Goal: Transaction & Acquisition: Obtain resource

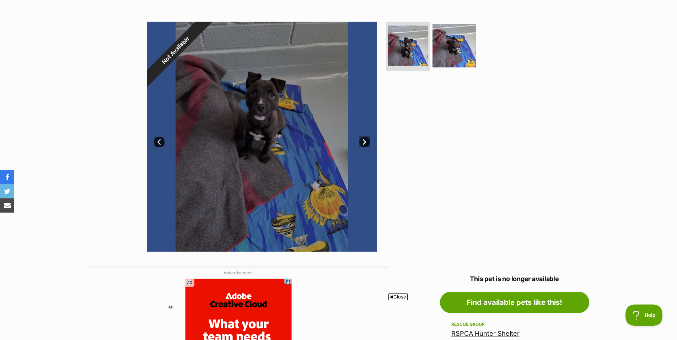
scroll to position [106, 0]
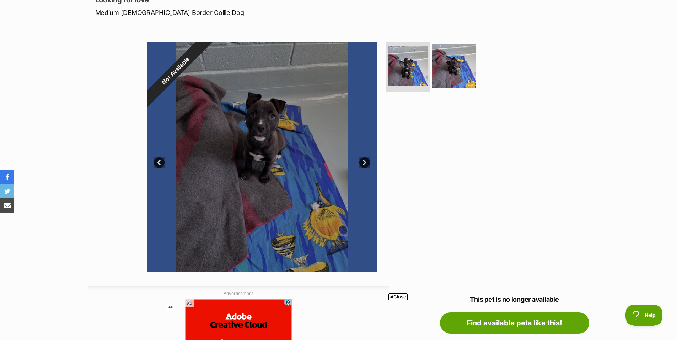
click at [364, 165] on link "Next" at bounding box center [364, 162] width 11 height 11
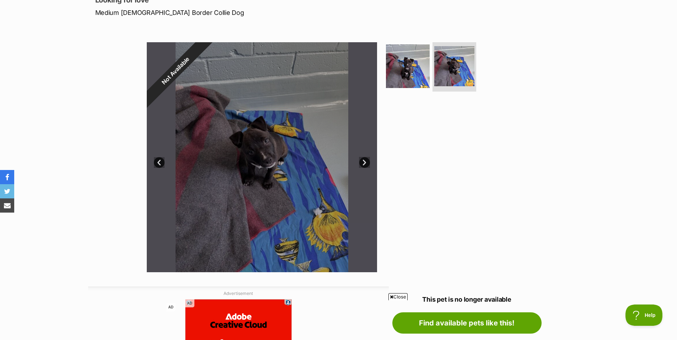
click at [364, 165] on link "Next" at bounding box center [364, 162] width 11 height 11
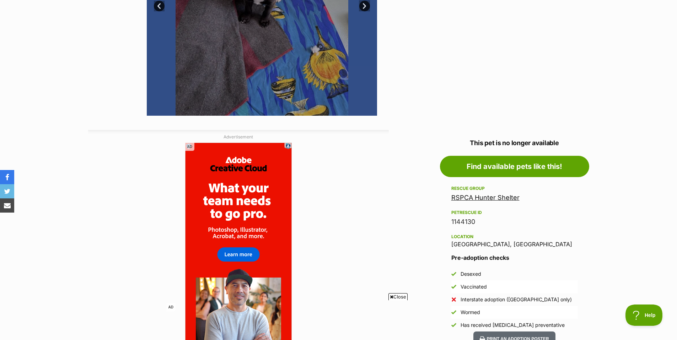
scroll to position [276, 0]
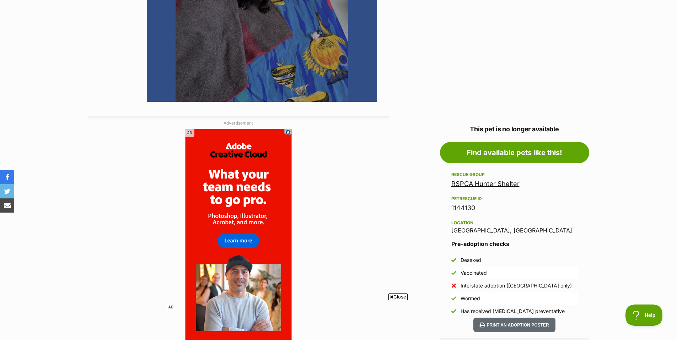
click at [480, 184] on link "RSPCA Hunter Shelter" at bounding box center [485, 183] width 68 height 7
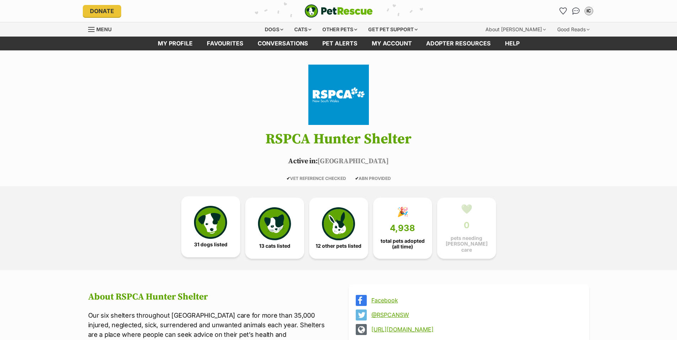
click at [208, 226] on img at bounding box center [210, 222] width 33 height 33
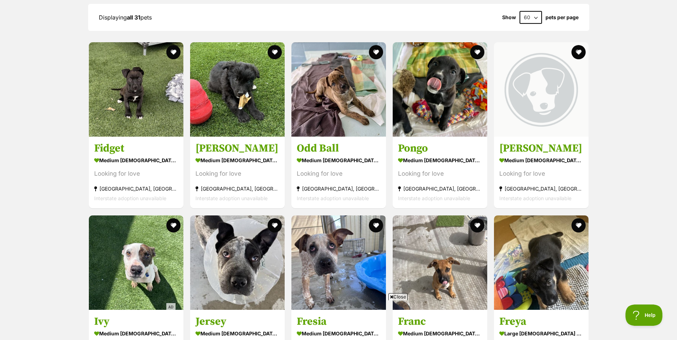
scroll to position [511, 0]
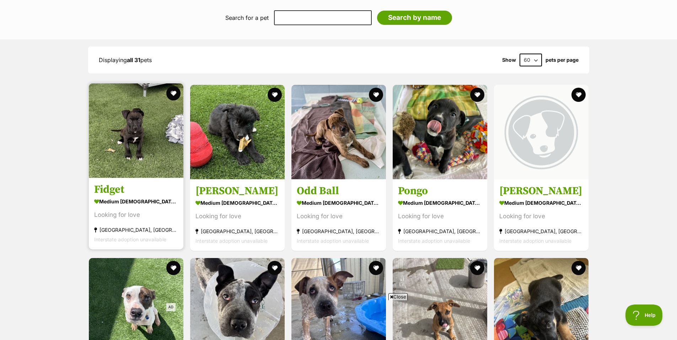
click at [132, 136] on img at bounding box center [136, 131] width 95 height 95
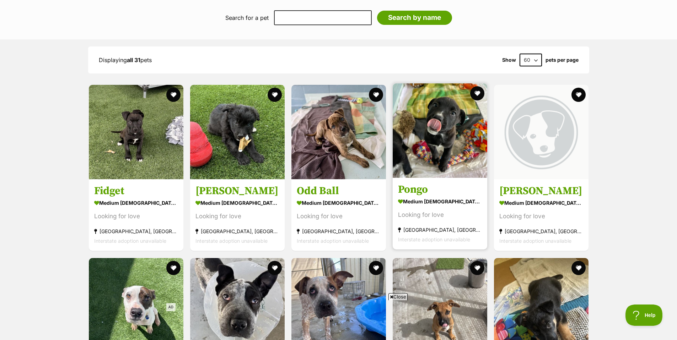
click at [431, 169] on img at bounding box center [440, 131] width 95 height 95
click at [433, 154] on img at bounding box center [440, 131] width 95 height 95
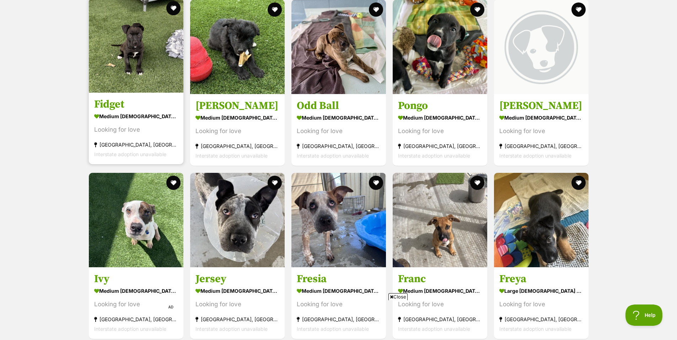
scroll to position [554, 0]
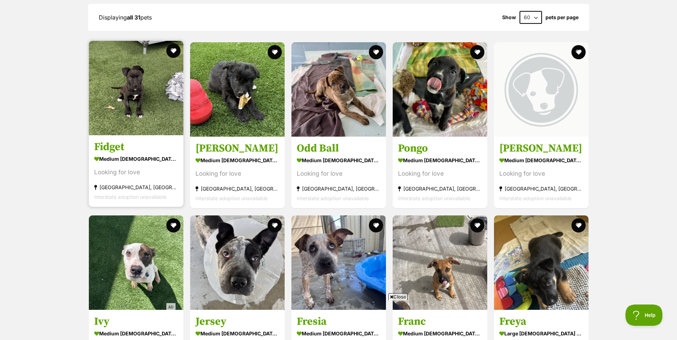
click at [137, 109] on img at bounding box center [136, 88] width 95 height 95
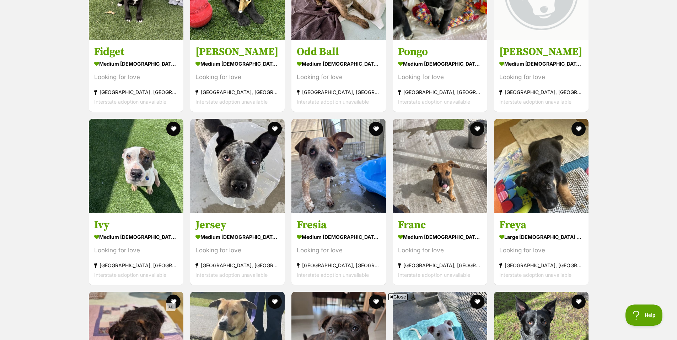
scroll to position [682, 0]
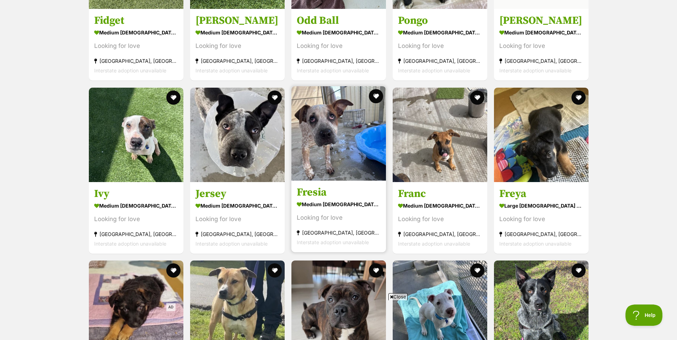
click at [317, 148] on img at bounding box center [338, 133] width 95 height 95
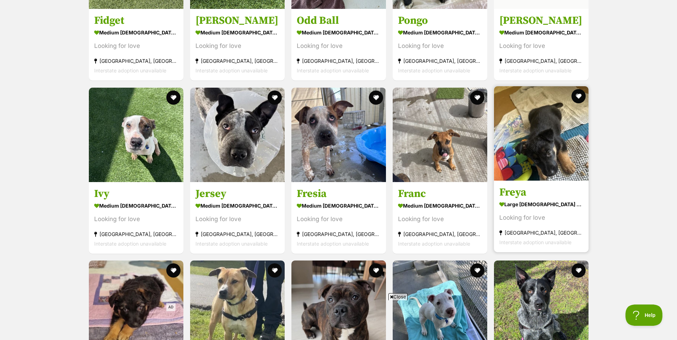
click at [523, 108] on img at bounding box center [541, 133] width 95 height 95
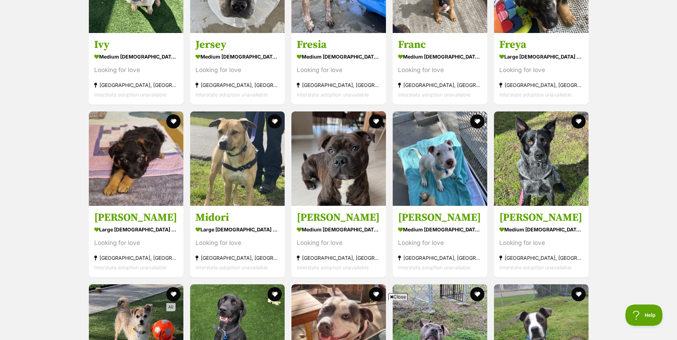
scroll to position [852, 0]
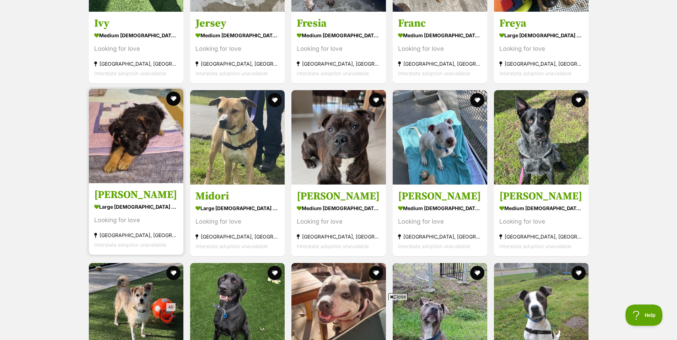
click at [141, 136] on img at bounding box center [136, 136] width 95 height 95
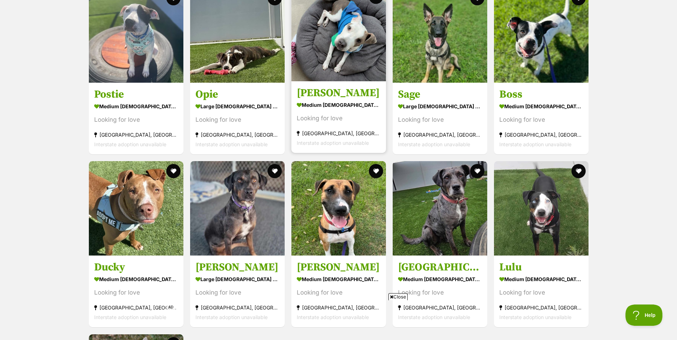
scroll to position [1321, 0]
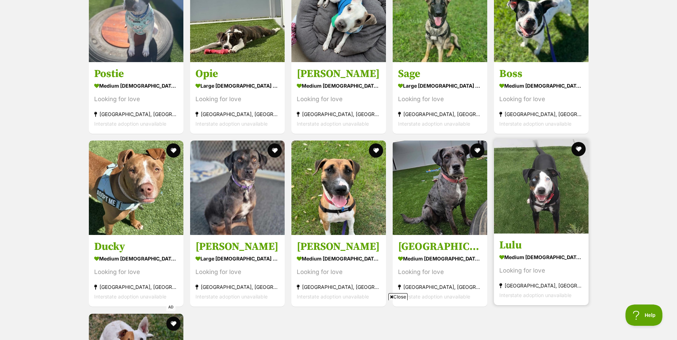
click at [551, 189] on img at bounding box center [541, 186] width 95 height 95
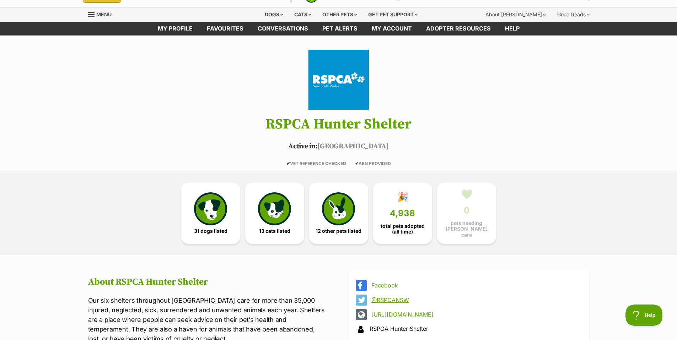
scroll to position [0, 0]
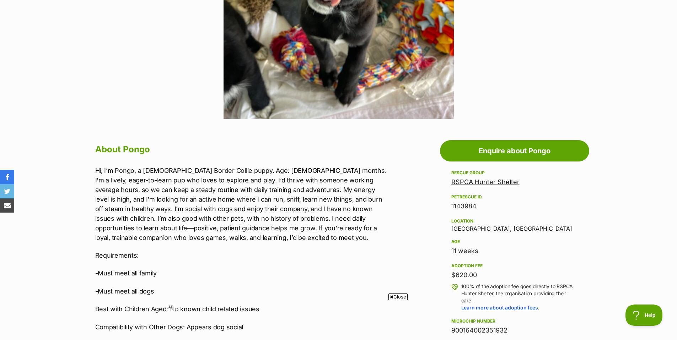
scroll to position [128, 0]
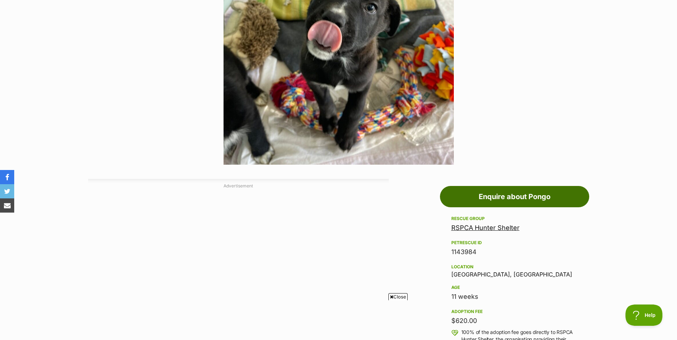
click at [513, 196] on link "Enquire about Pongo" at bounding box center [514, 196] width 149 height 21
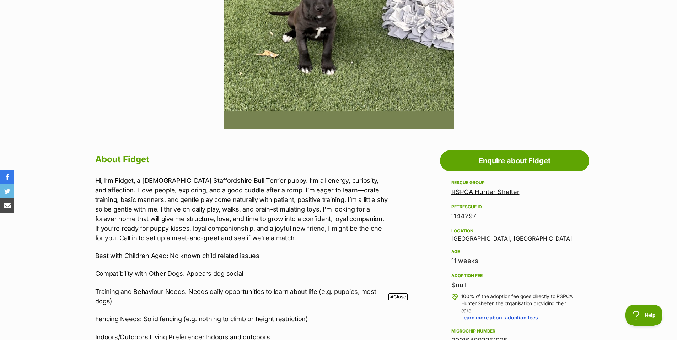
scroll to position [299, 0]
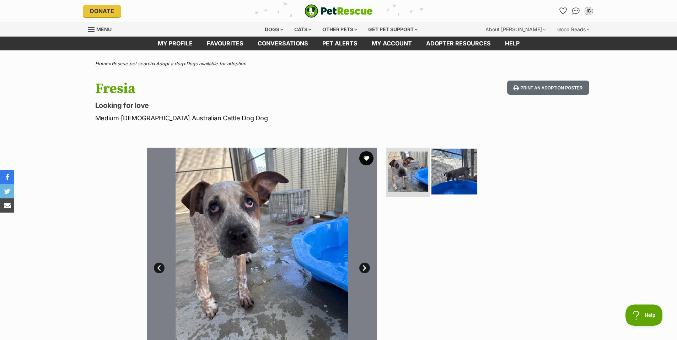
click at [447, 178] on img at bounding box center [454, 172] width 46 height 46
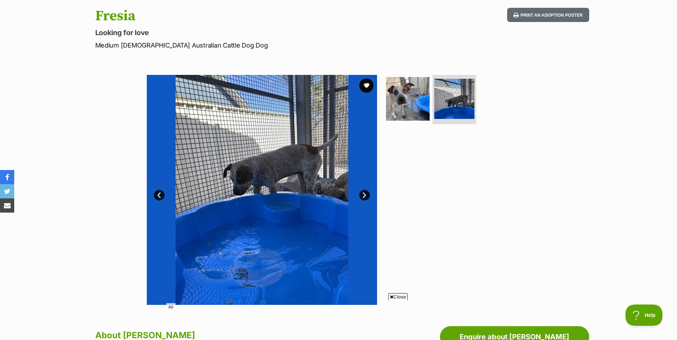
scroll to position [66, 0]
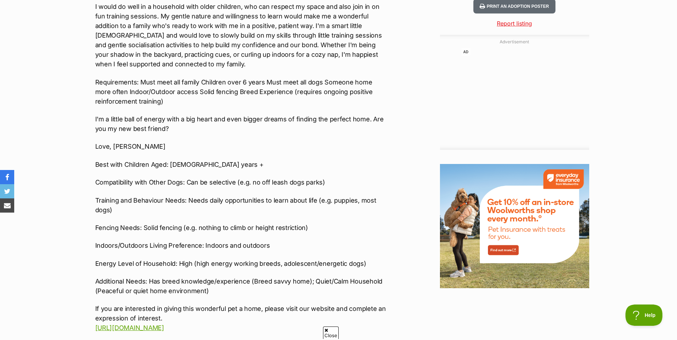
scroll to position [768, 0]
